Goal: Information Seeking & Learning: Find specific fact

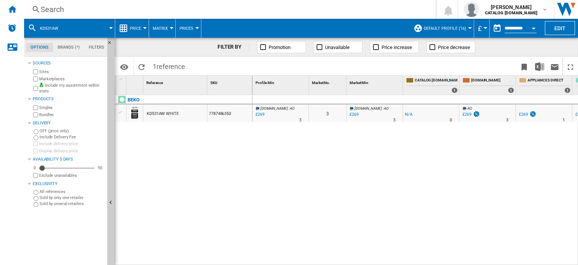
drag, startPoint x: 0, startPoint y: 0, endPoint x: 49, endPoint y: 10, distance: 50.4
click at [49, 10] on div "Search" at bounding box center [229, 9] width 376 height 11
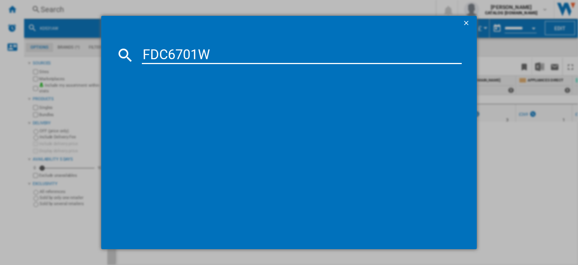
type input "FDC6701W"
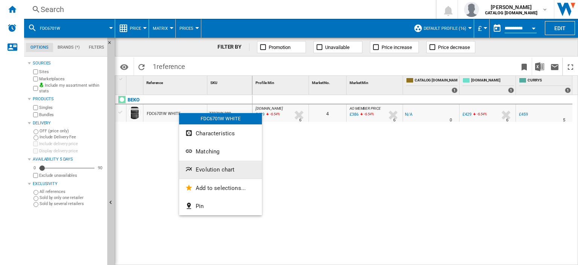
click at [212, 169] on span "Evolution chart" at bounding box center [215, 169] width 39 height 7
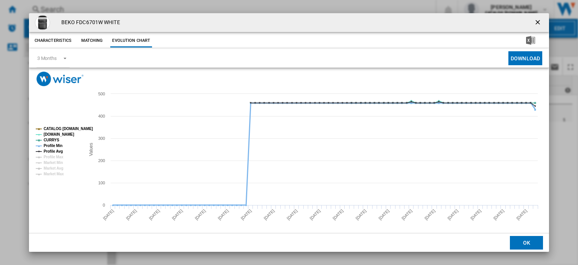
click at [57, 146] on tspan "Profile Min" at bounding box center [53, 145] width 19 height 4
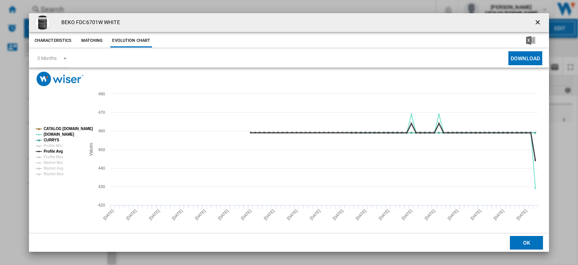
click at [56, 152] on tspan "Profile Avg" at bounding box center [53, 151] width 19 height 4
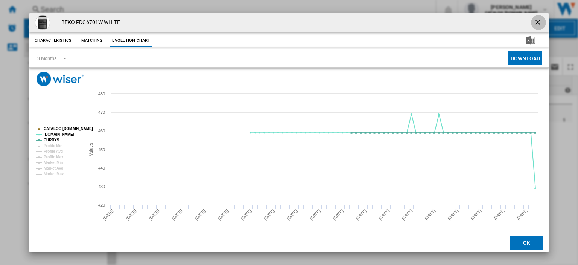
click at [537, 22] on ng-md-icon "getI18NText('BUTTONS.CLOSE_DIALOG')" at bounding box center [538, 22] width 9 height 9
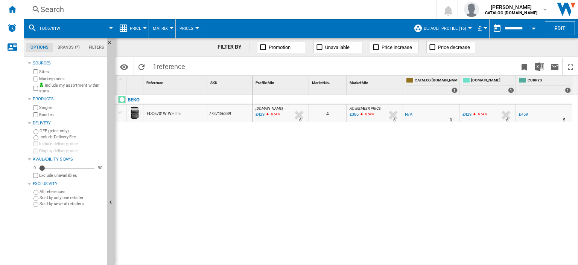
click at [527, 114] on div "£459" at bounding box center [523, 114] width 9 height 5
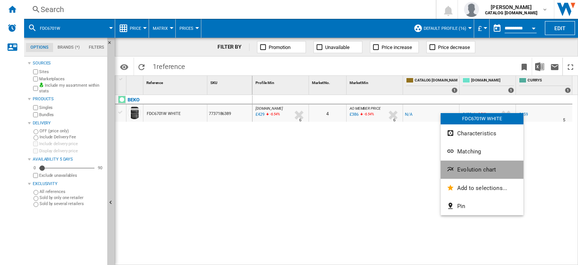
click at [466, 166] on span "Evolution chart" at bounding box center [477, 169] width 39 height 7
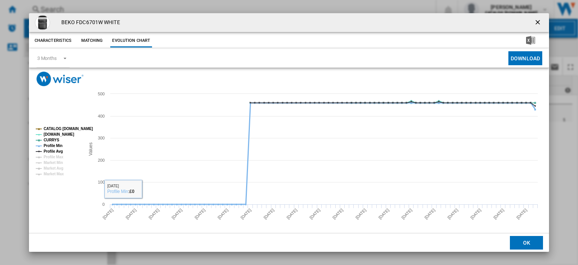
click at [48, 145] on tspan "Profile Min" at bounding box center [53, 145] width 19 height 4
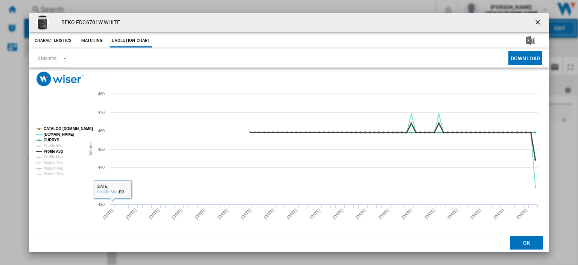
click at [49, 149] on tspan "Profile Avg" at bounding box center [53, 151] width 19 height 4
